Goal: Transaction & Acquisition: Purchase product/service

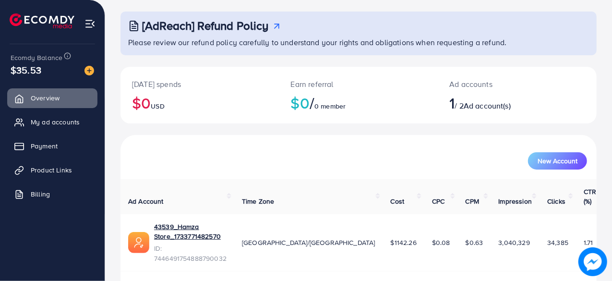
scroll to position [49, 0]
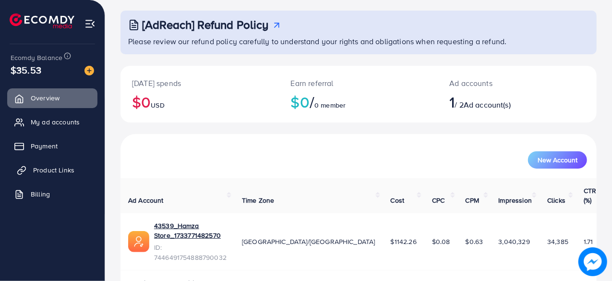
click at [40, 164] on link "Product Links" at bounding box center [52, 169] width 90 height 19
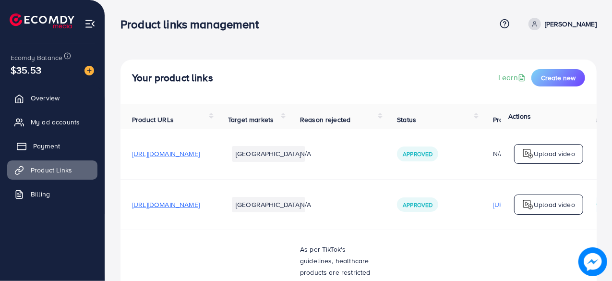
click at [42, 142] on span "Payment" at bounding box center [46, 146] width 27 height 10
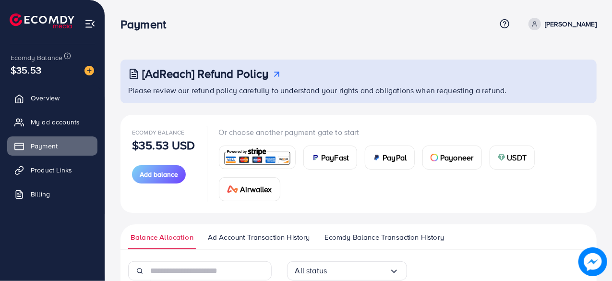
scroll to position [150, 0]
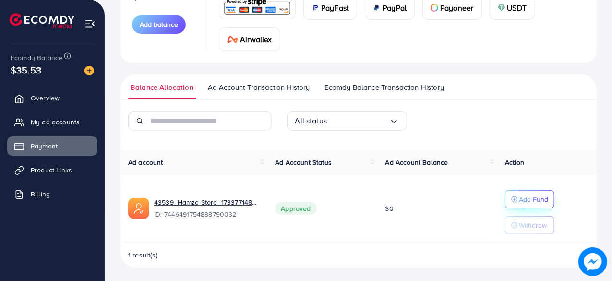
click at [535, 194] on p "Add Fund" at bounding box center [533, 199] width 29 height 12
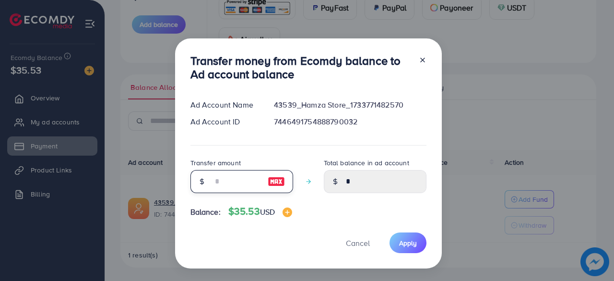
click at [227, 179] on input "number" at bounding box center [237, 181] width 48 height 23
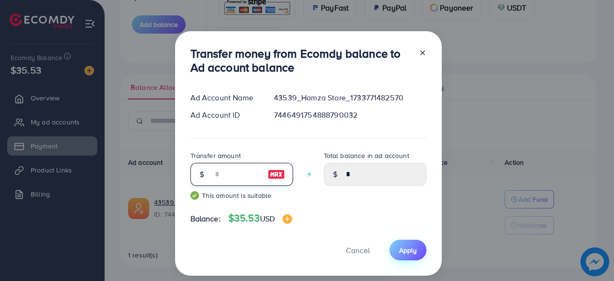
type input "**"
click at [409, 244] on button "Apply" at bounding box center [408, 249] width 37 height 21
